Goal: Information Seeking & Learning: Learn about a topic

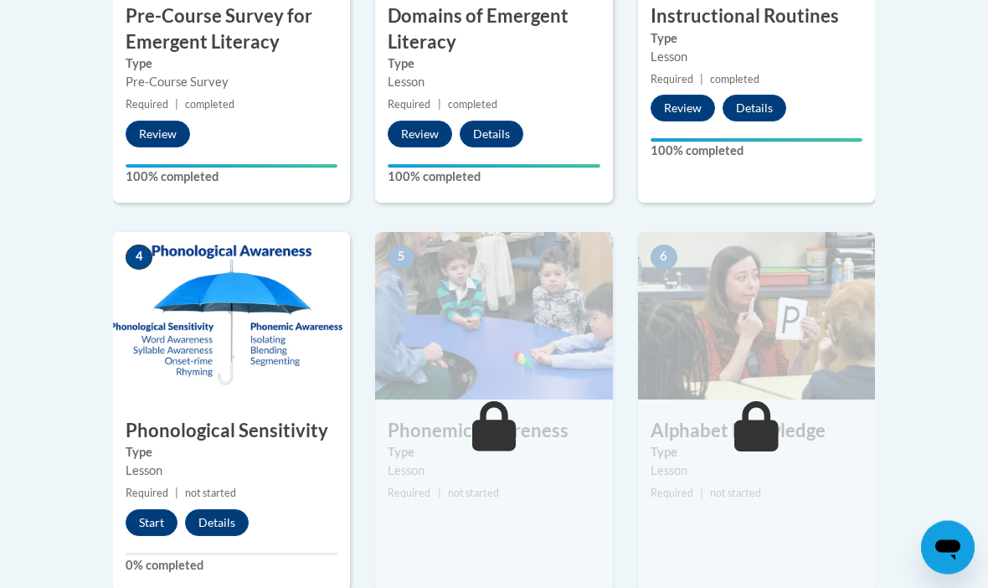
scroll to position [745, 0]
click at [148, 512] on button "Start" at bounding box center [152, 522] width 52 height 27
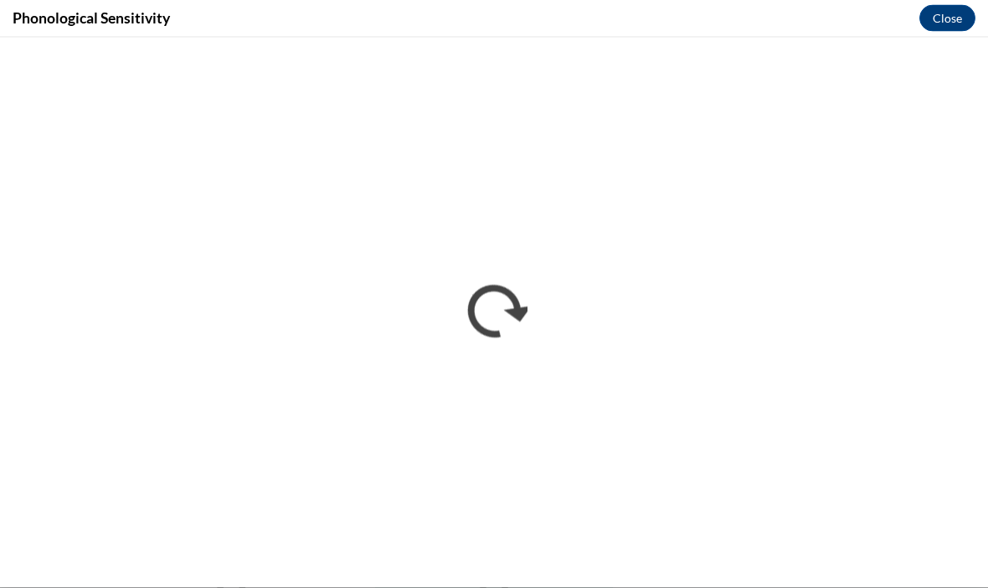
scroll to position [945, 0]
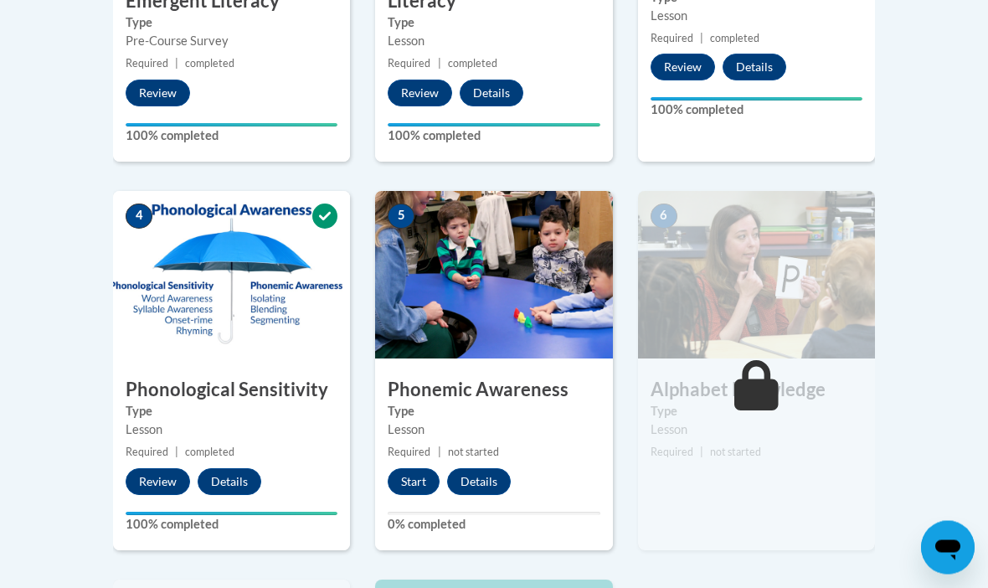
scroll to position [786, 0]
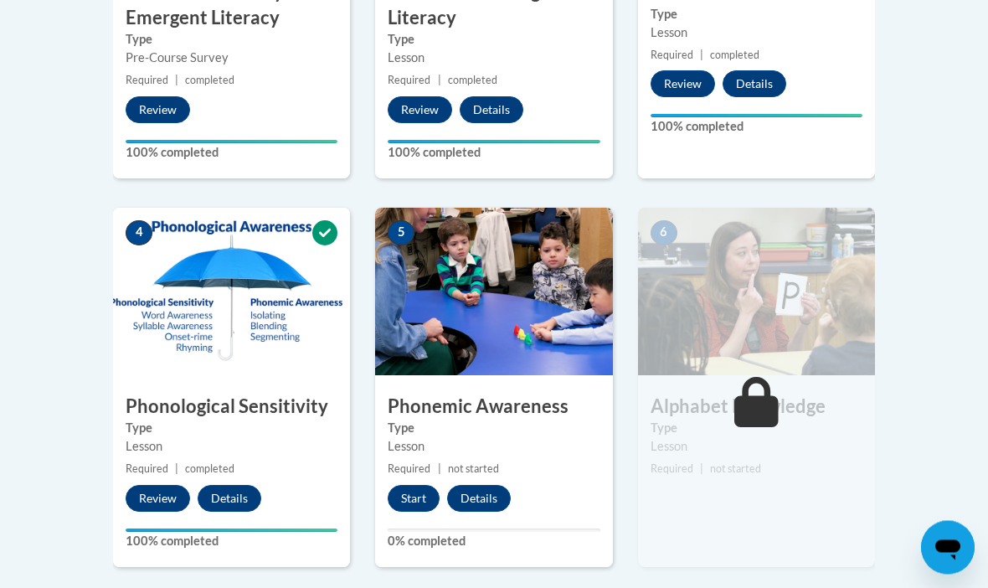
click at [419, 492] on button "Start" at bounding box center [414, 498] width 52 height 27
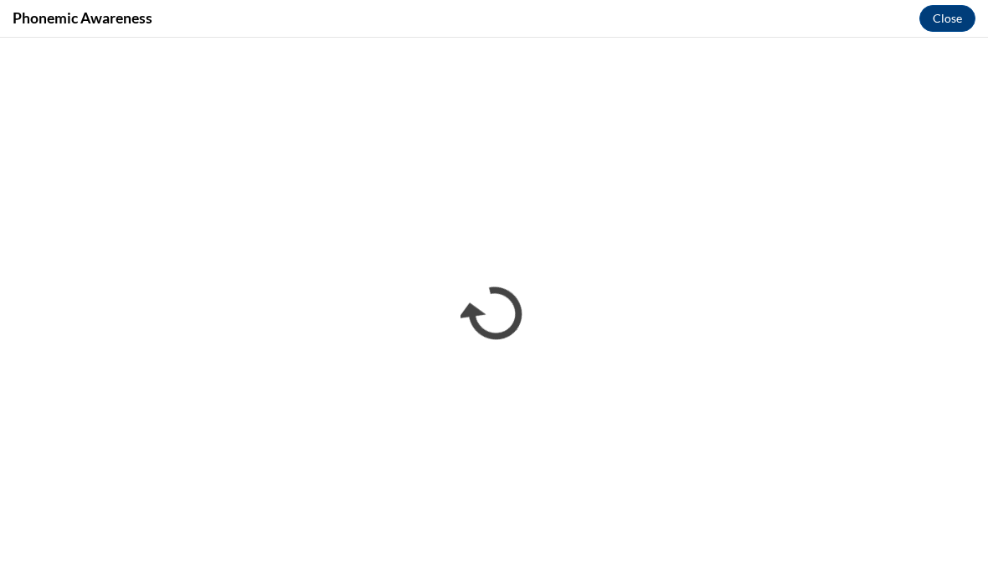
scroll to position [0, 0]
click at [950, 9] on button "Close" at bounding box center [947, 18] width 56 height 27
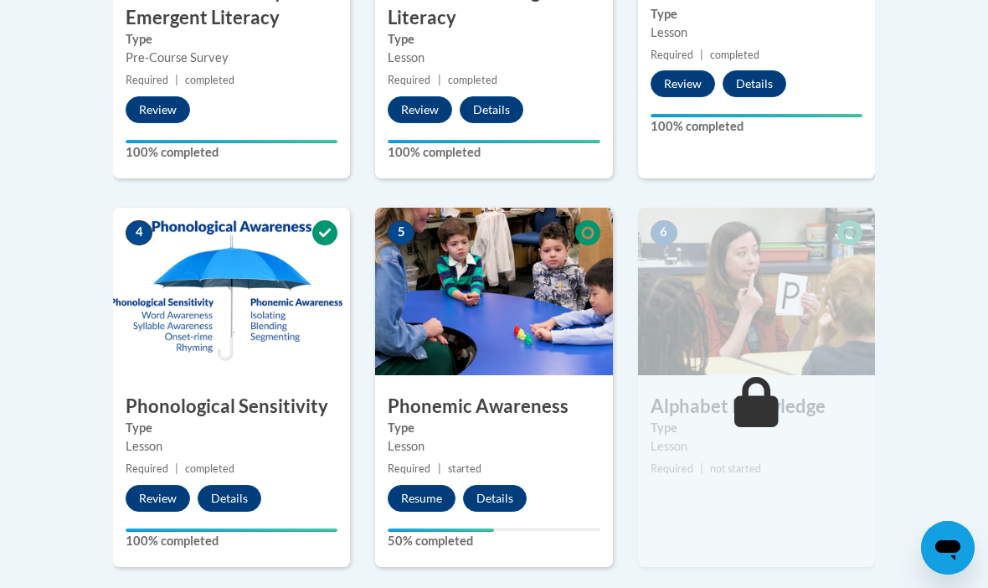
click at [427, 491] on button "Resume" at bounding box center [422, 498] width 68 height 27
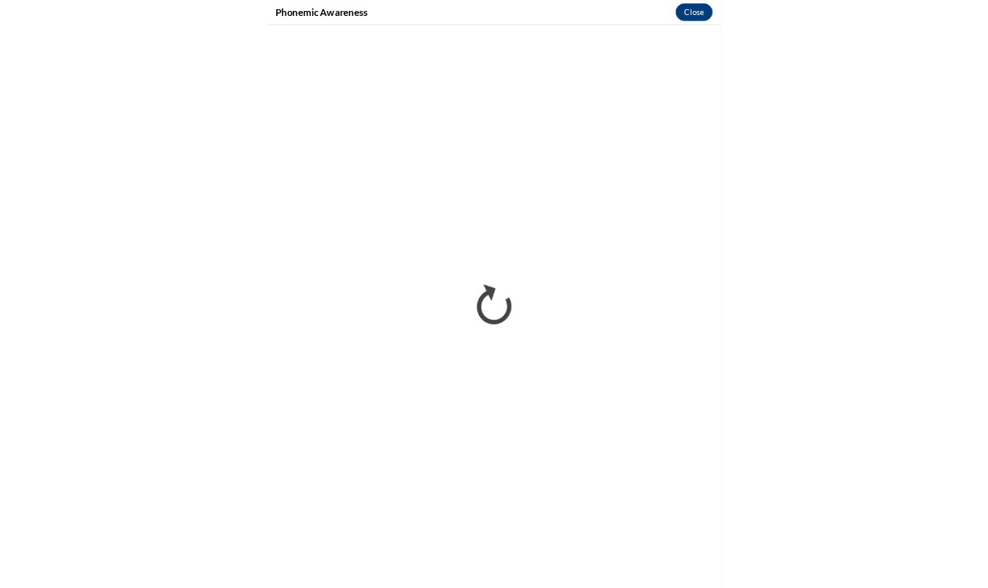
scroll to position [769, 0]
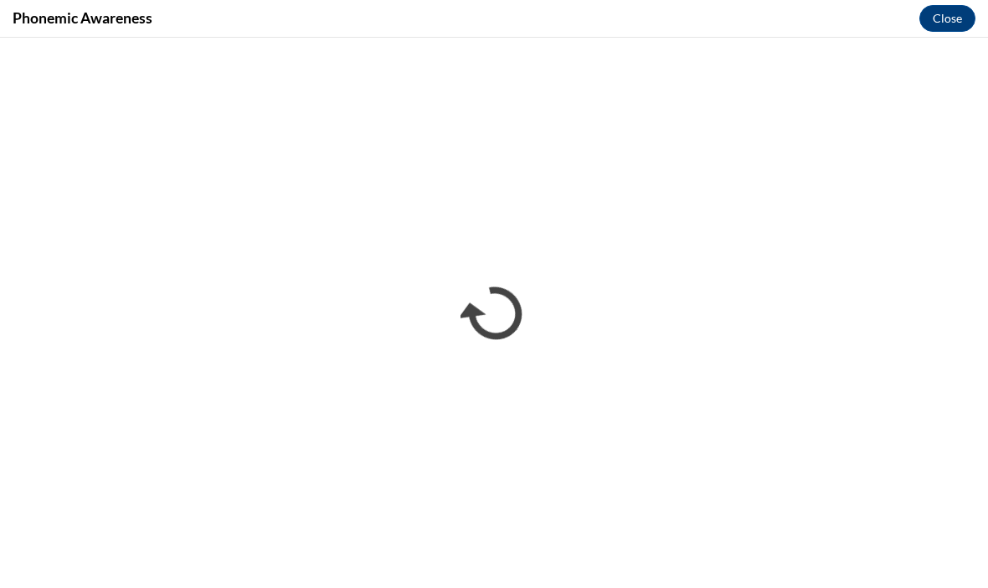
click at [937, 10] on button "Close" at bounding box center [947, 18] width 56 height 27
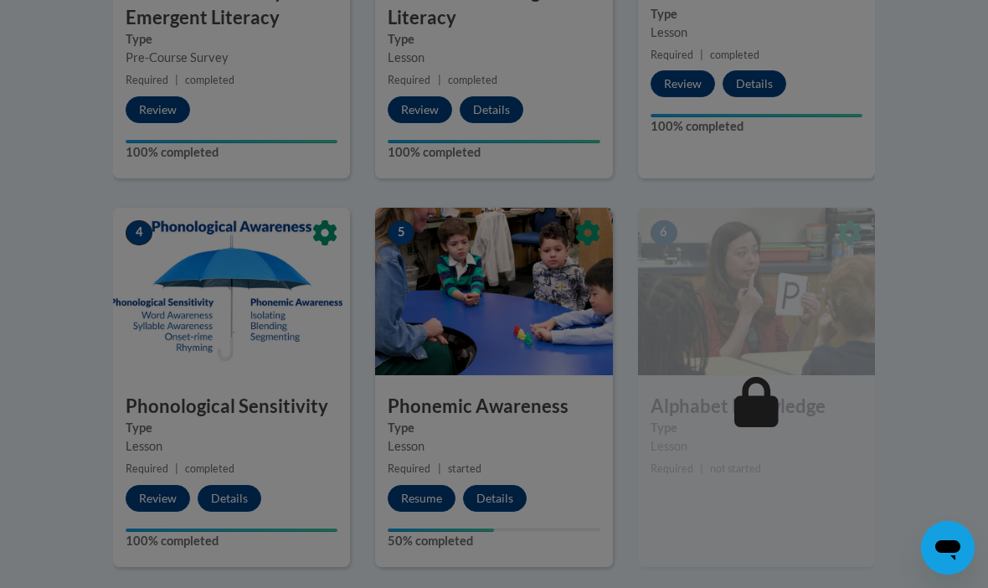
click at [409, 494] on div at bounding box center [494, 294] width 988 height 588
click at [424, 497] on div at bounding box center [494, 294] width 988 height 588
click at [425, 496] on div at bounding box center [494, 294] width 988 height 588
click at [426, 493] on div at bounding box center [494, 294] width 988 height 588
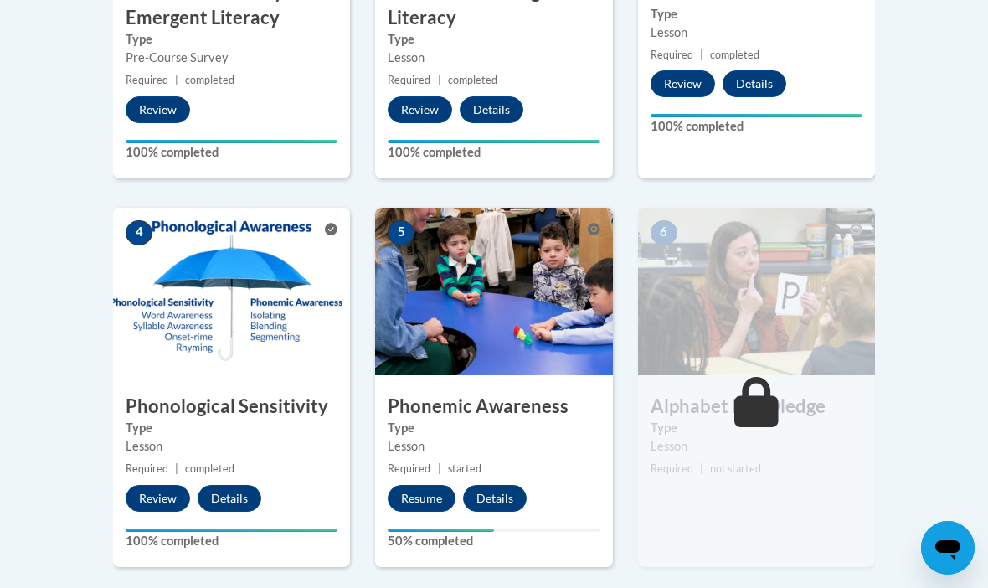
click at [21, 265] on body "This site uses cookies to help improve your learning experience. By continuing …" at bounding box center [494, 282] width 988 height 2103
click at [435, 485] on button "Resume" at bounding box center [422, 498] width 68 height 27
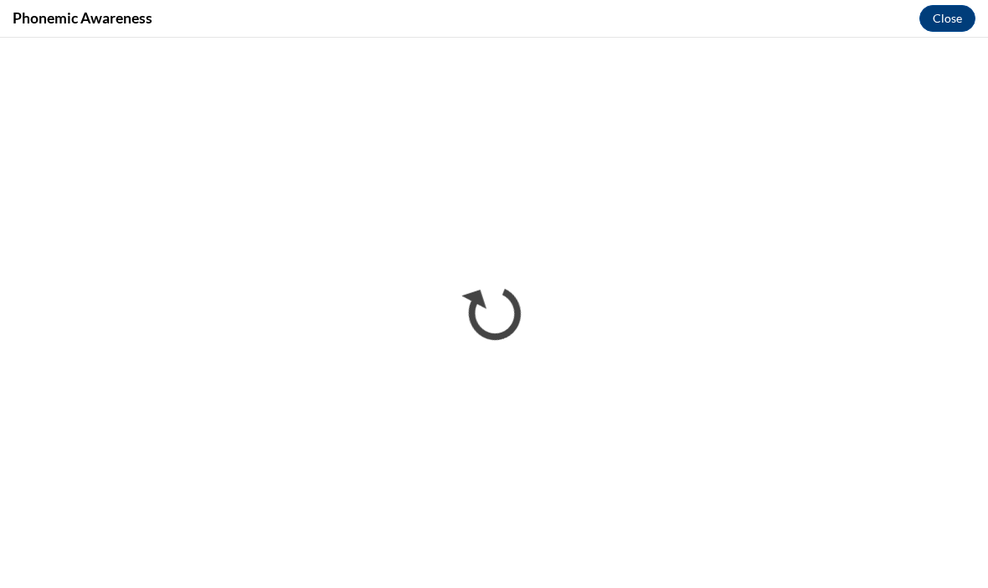
scroll to position [0, 0]
